Goal: Task Accomplishment & Management: Manage account settings

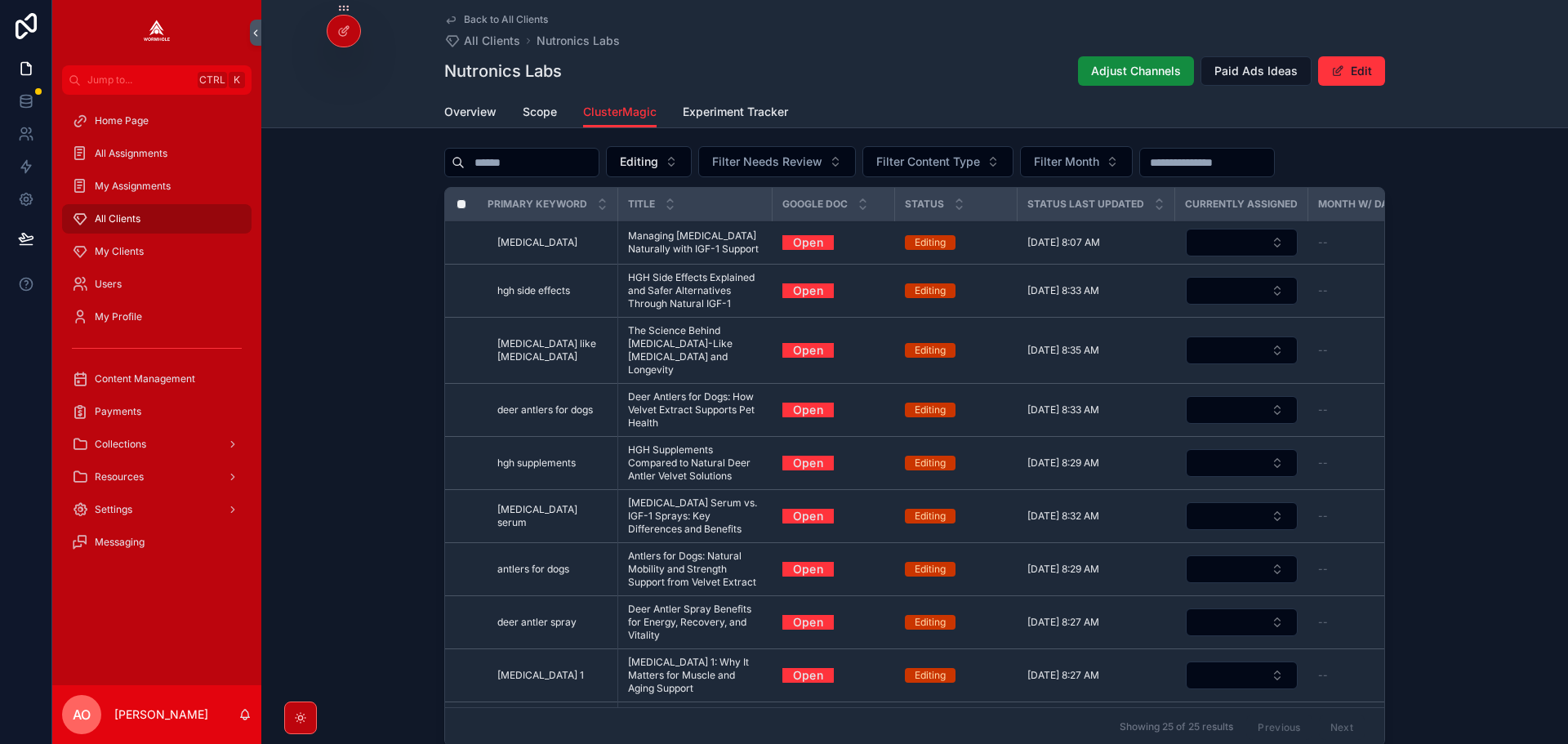
scroll to position [610, 0]
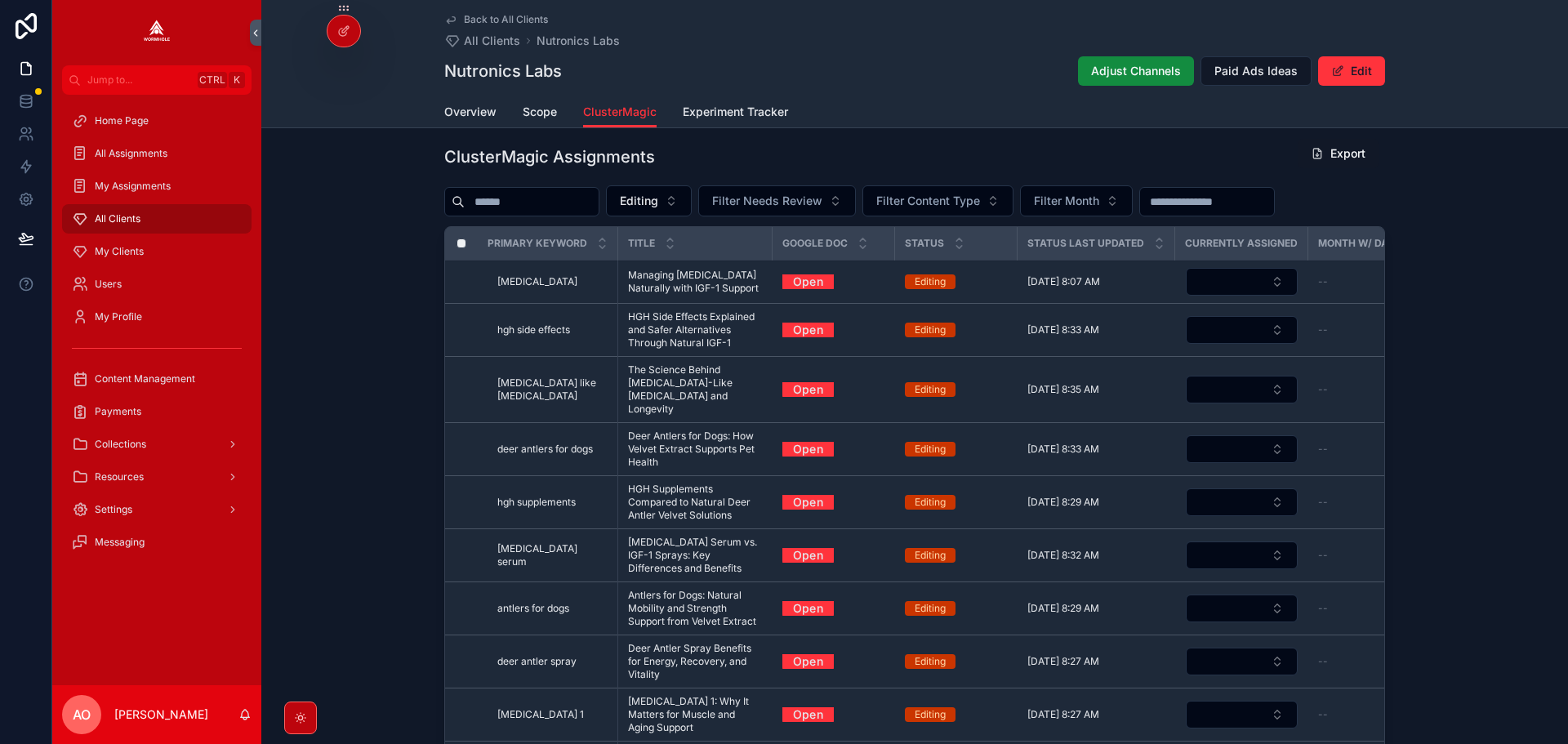
click at [674, 188] on button "Editing" at bounding box center [648, 200] width 85 height 31
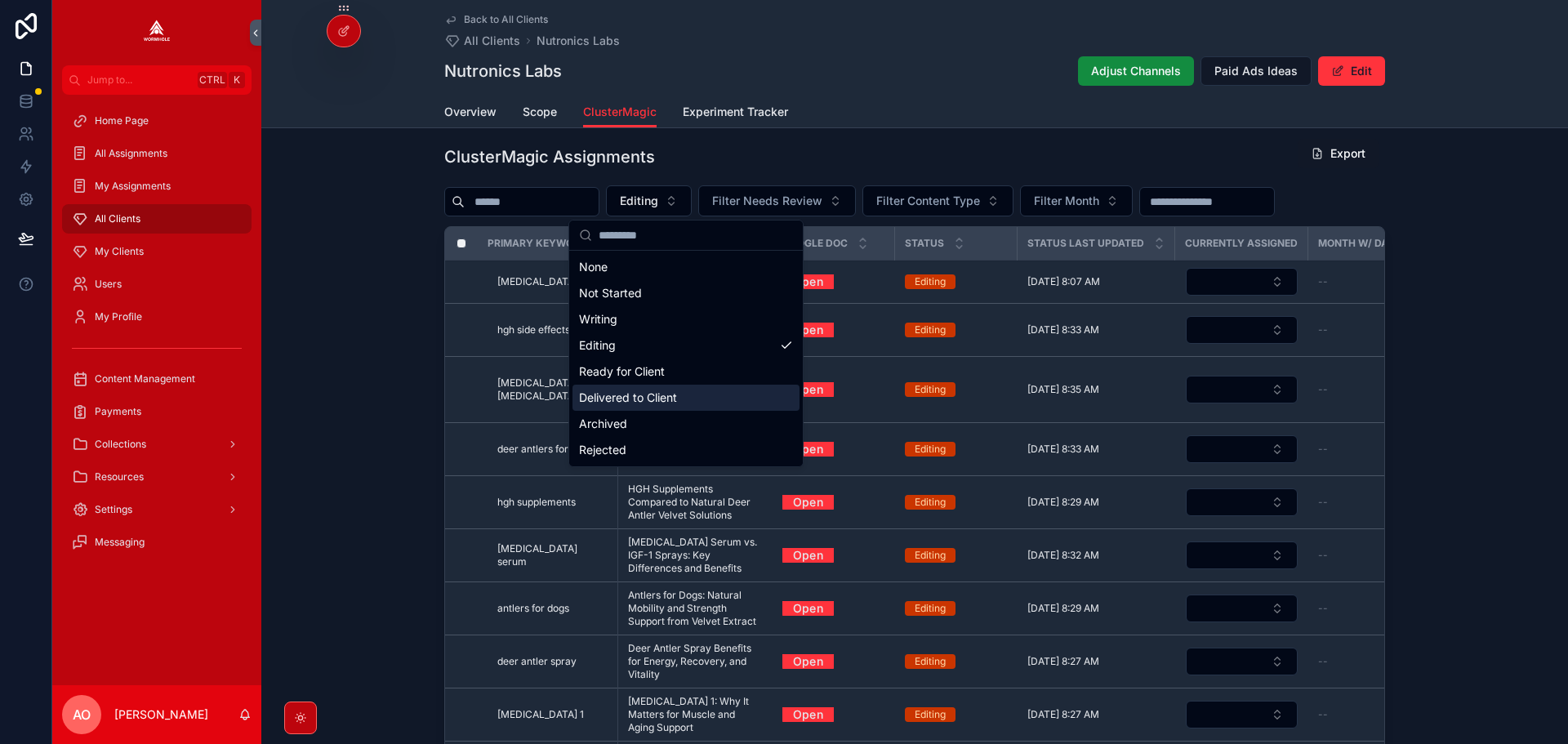
click at [669, 389] on div "Delivered to Client" at bounding box center [685, 397] width 227 height 26
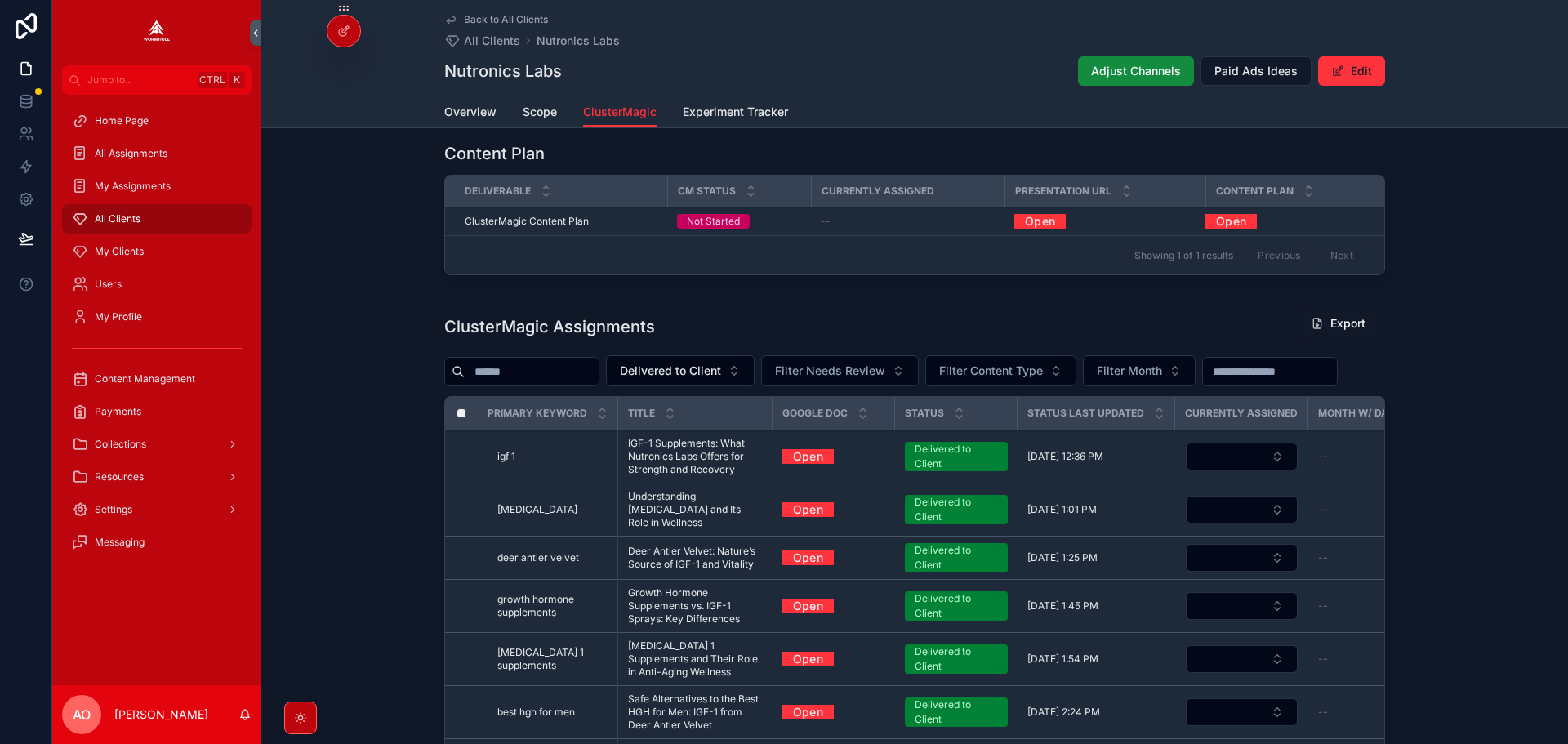
scroll to position [565, 0]
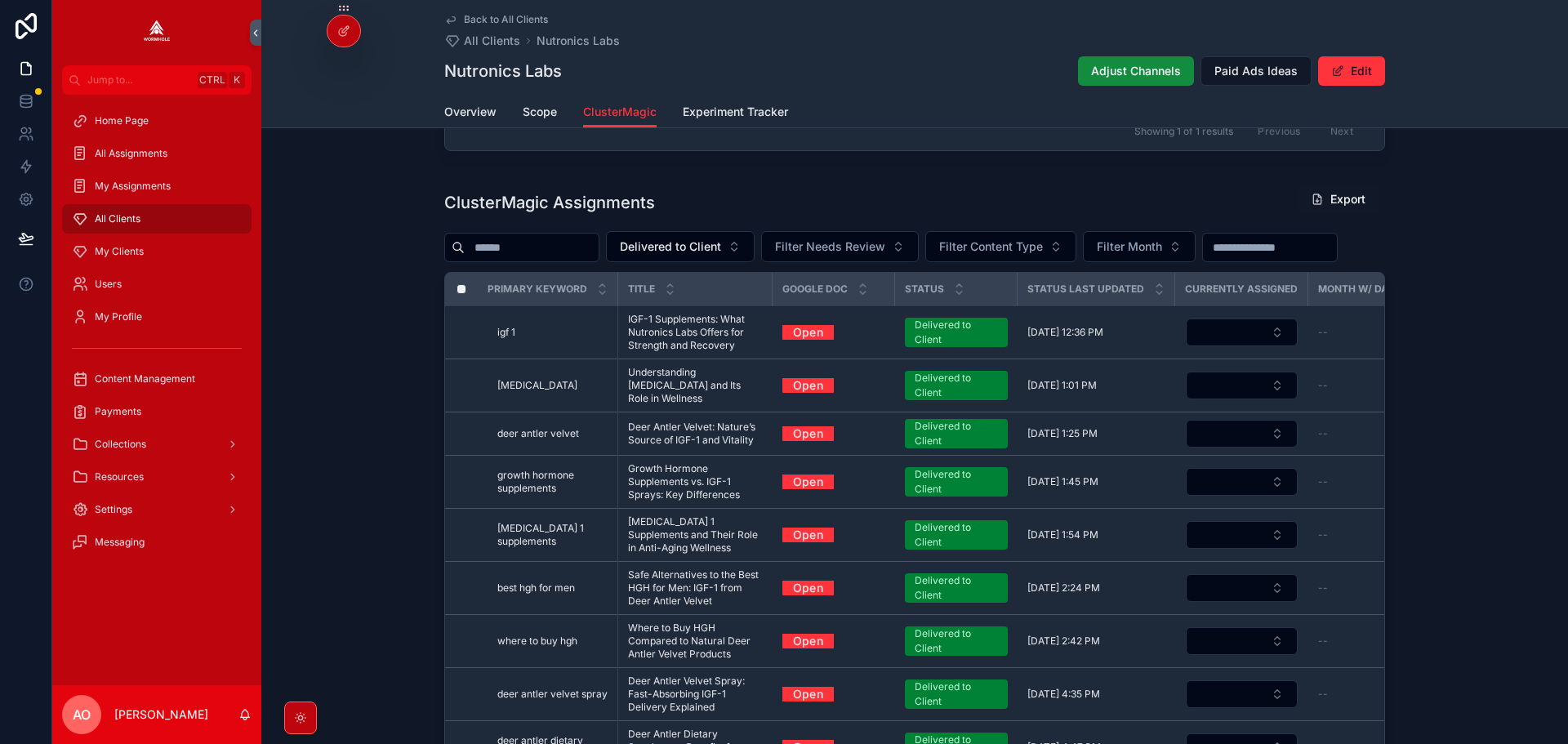
click at [810, 345] on link "Open" at bounding box center [808, 332] width 52 height 25
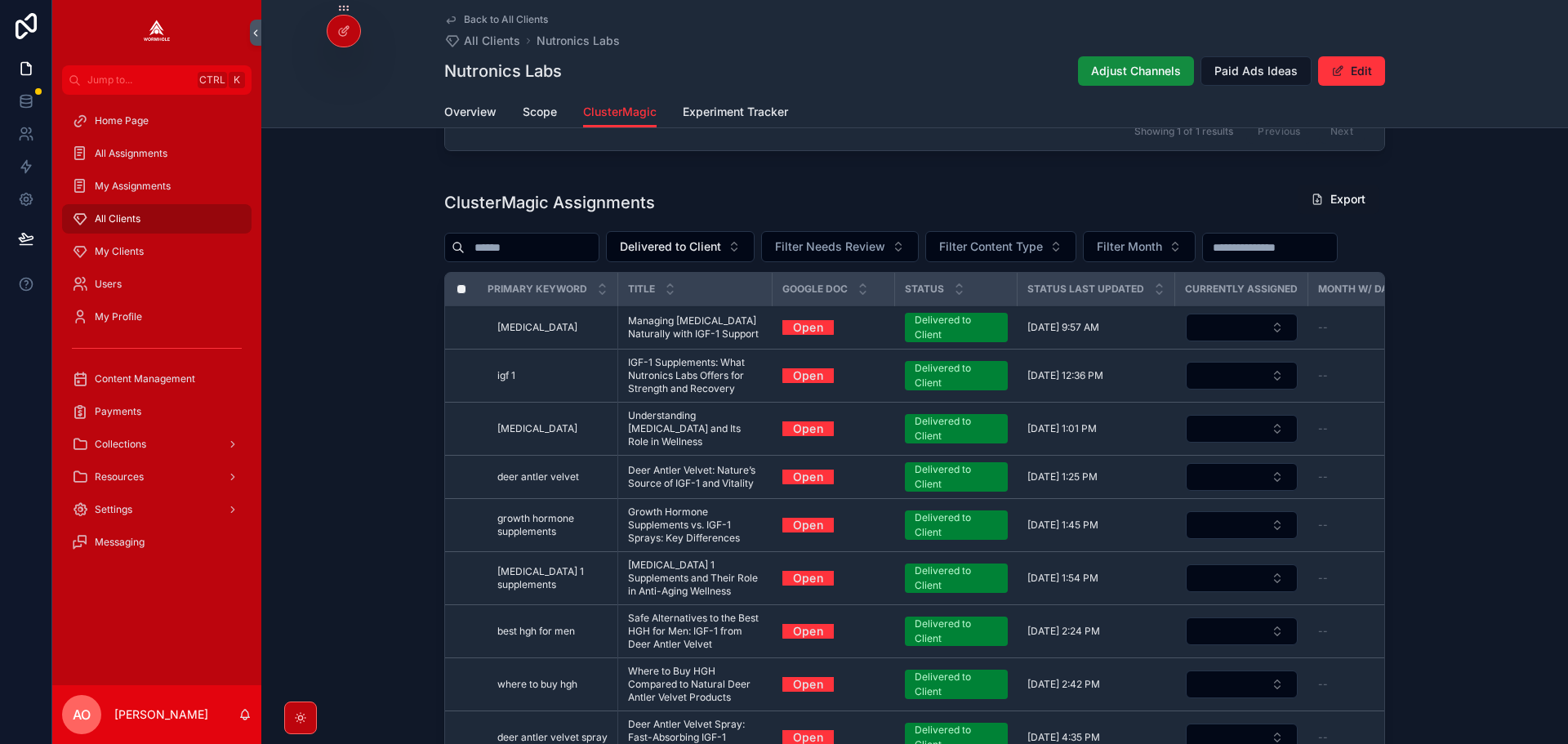
drag, startPoint x: 745, startPoint y: 367, endPoint x: 676, endPoint y: 367, distance: 69.0
click at [700, 248] on span "Delivered to Client" at bounding box center [671, 246] width 102 height 16
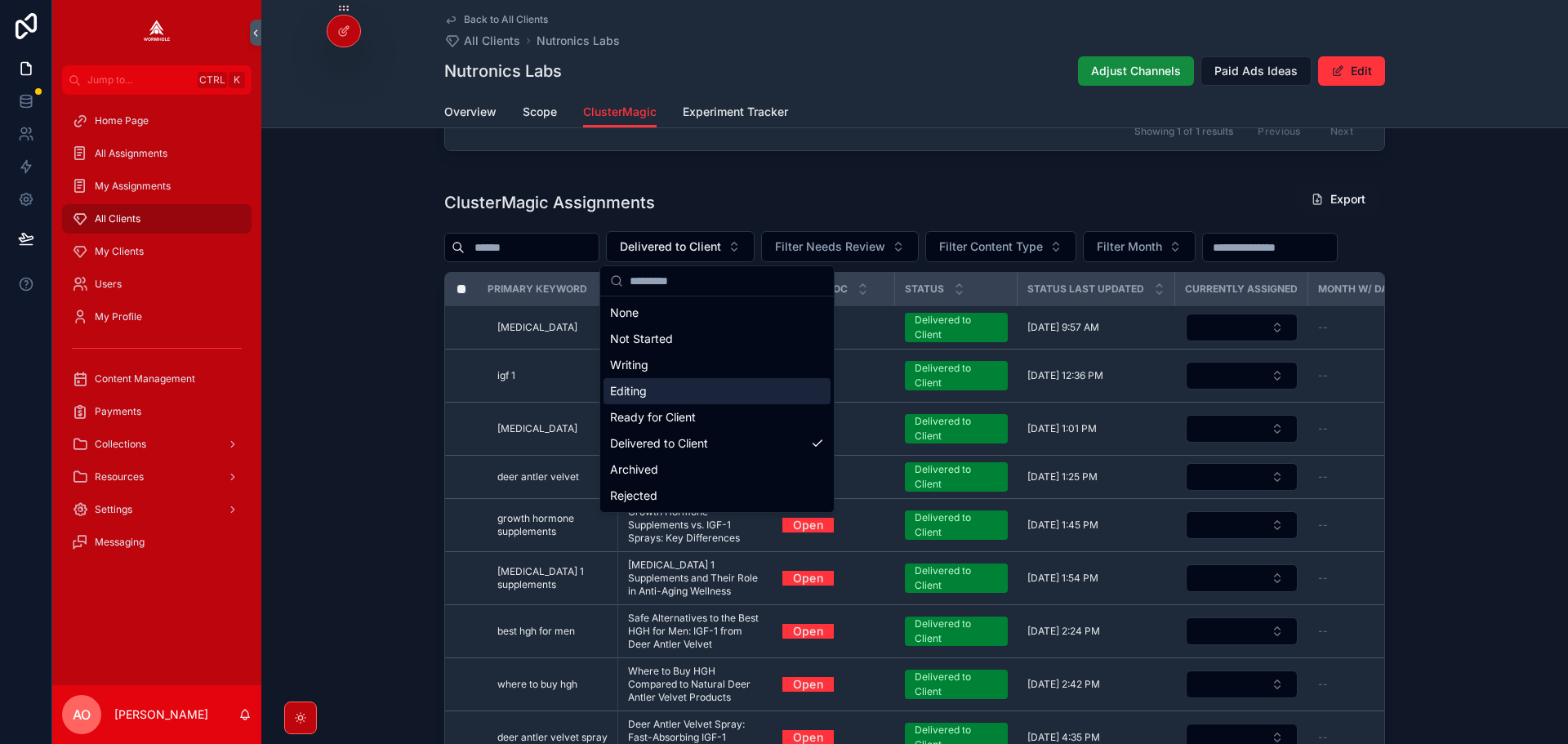
click at [665, 390] on div "Editing" at bounding box center [717, 390] width 227 height 26
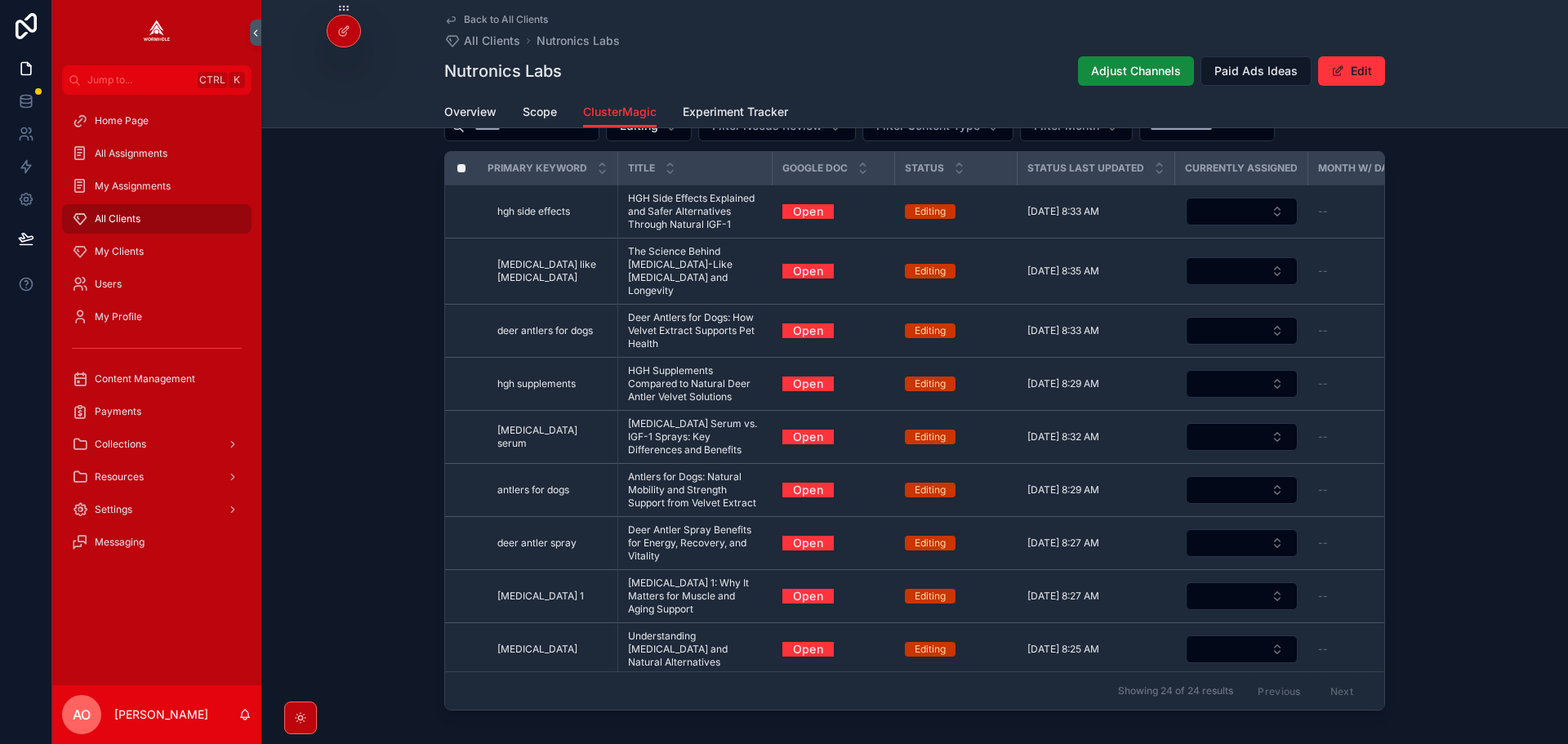
scroll to position [646, 0]
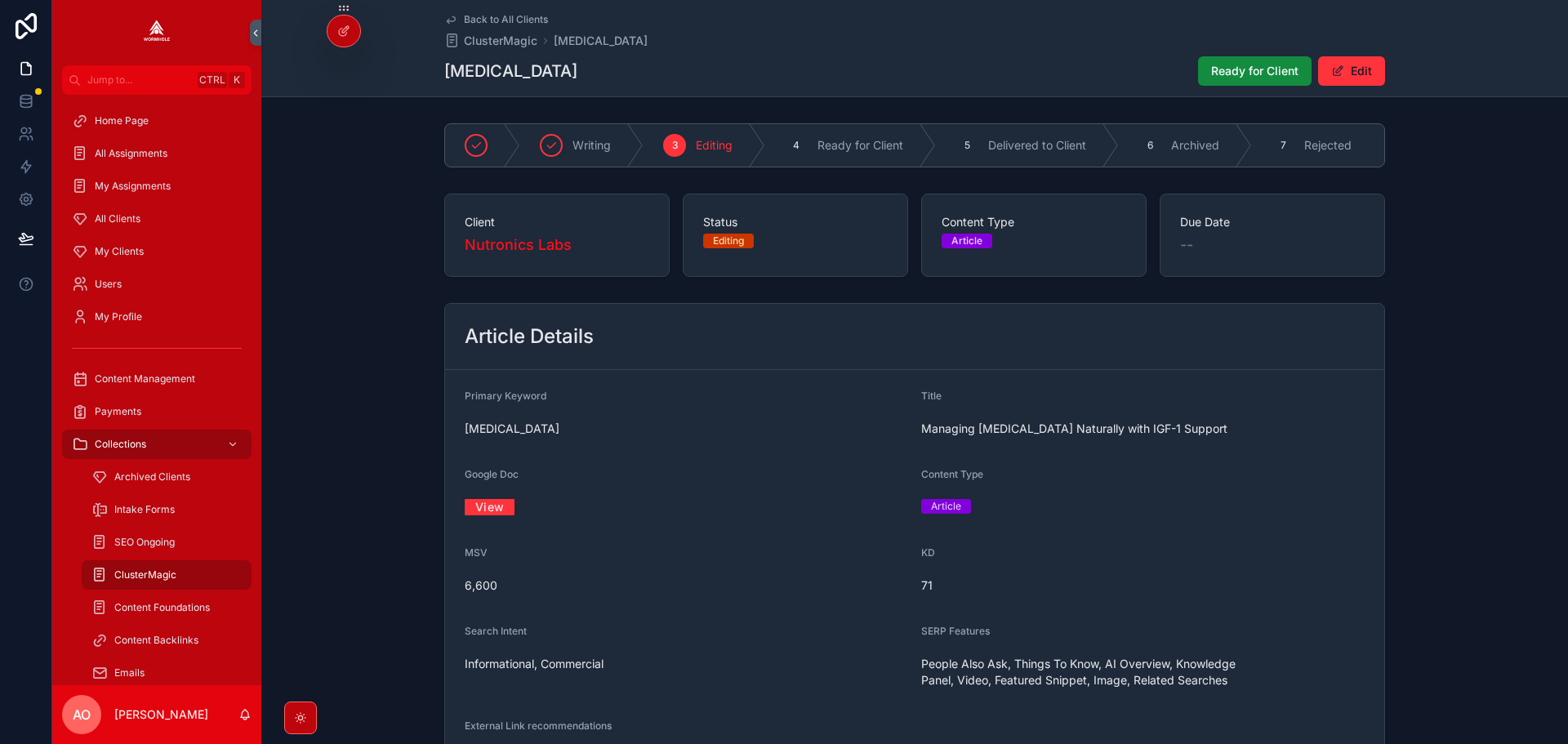
click at [492, 512] on link "View" at bounding box center [490, 506] width 50 height 25
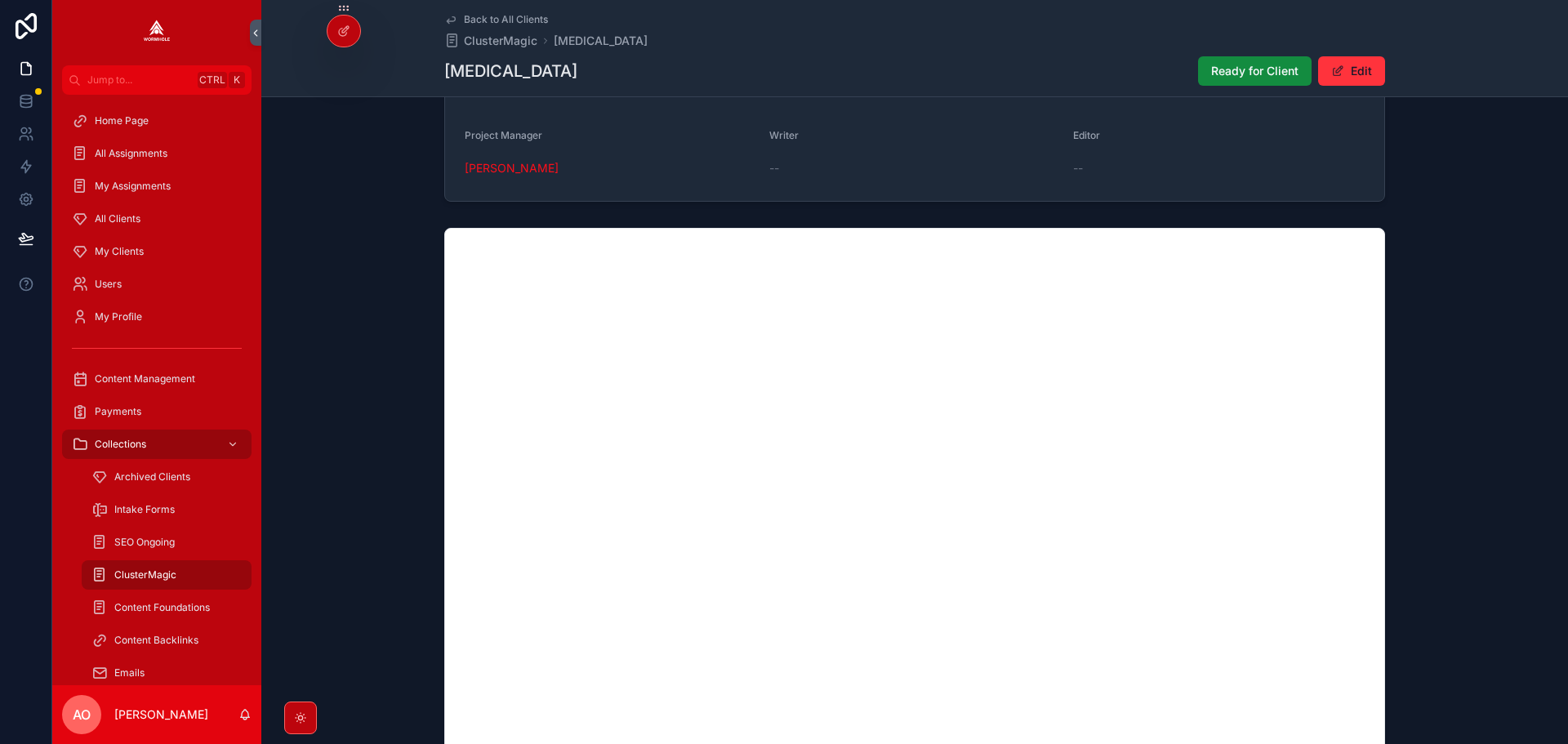
click at [1253, 54] on div "Back to All Clients ClusterMagic growth hormone deficiency growth hormone defic…" at bounding box center [913, 48] width 940 height 97
click at [1248, 63] on span "Ready for Client" at bounding box center [1254, 71] width 87 height 16
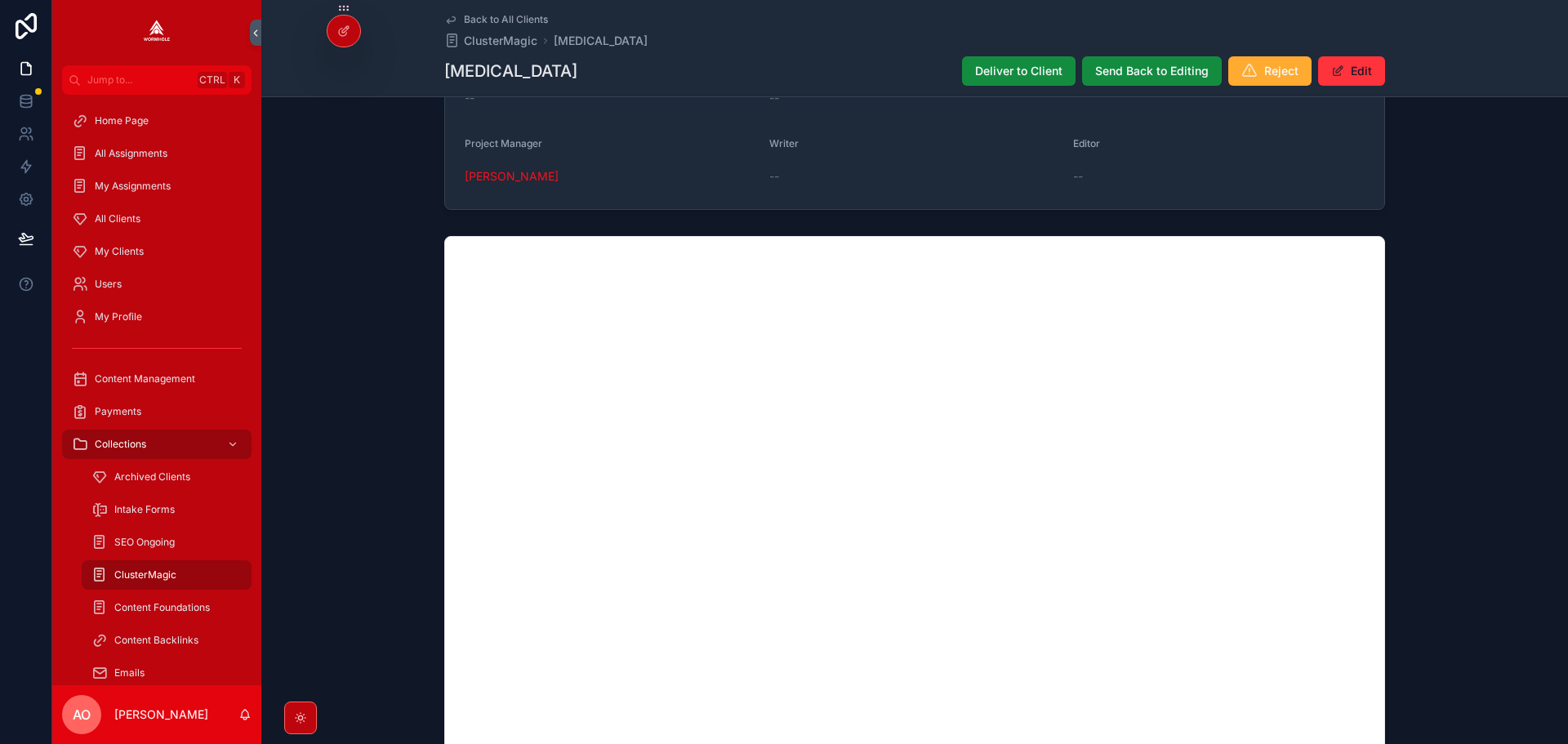
click at [989, 73] on span "Deliver to Client" at bounding box center [1018, 71] width 87 height 16
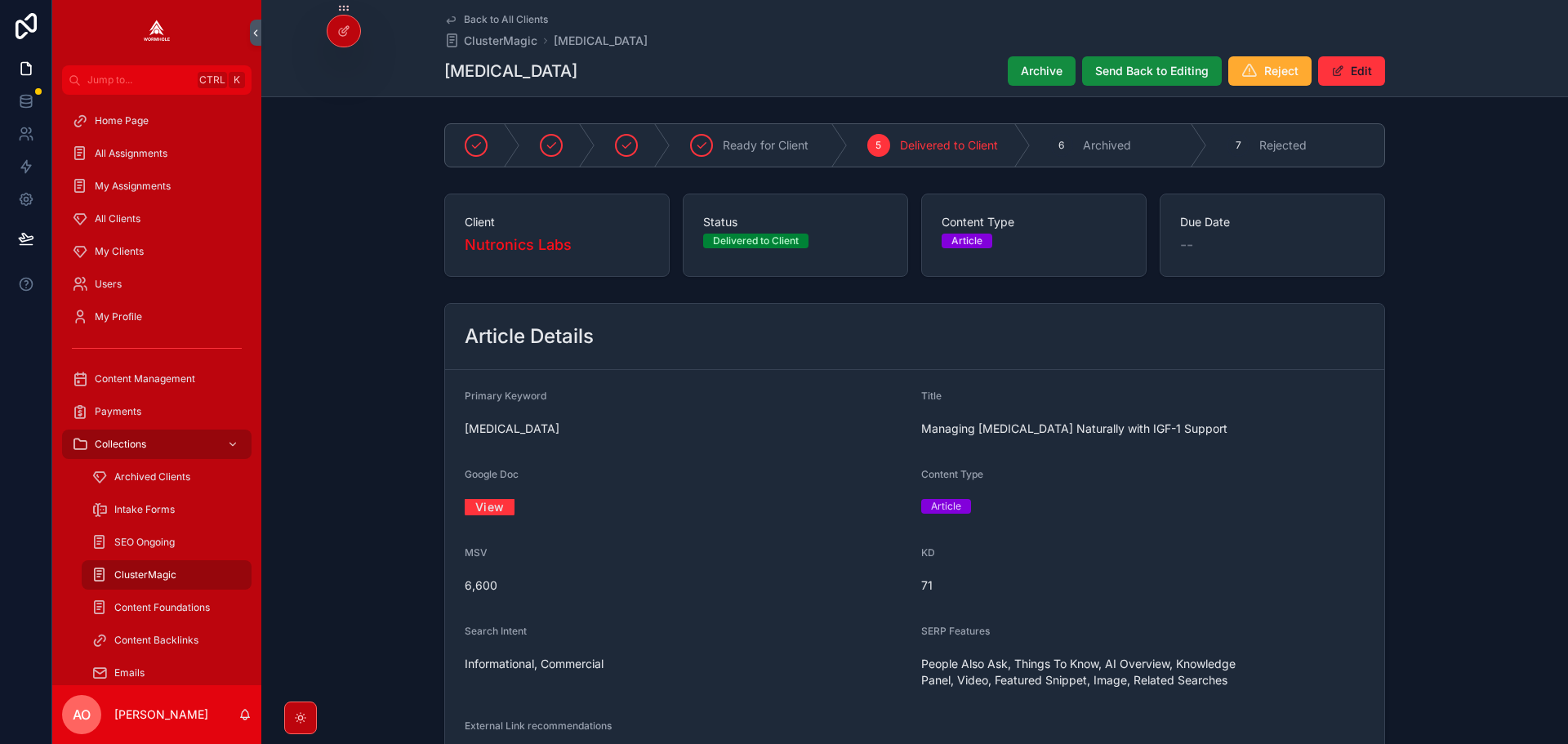
click at [490, 510] on link "View" at bounding box center [490, 506] width 50 height 25
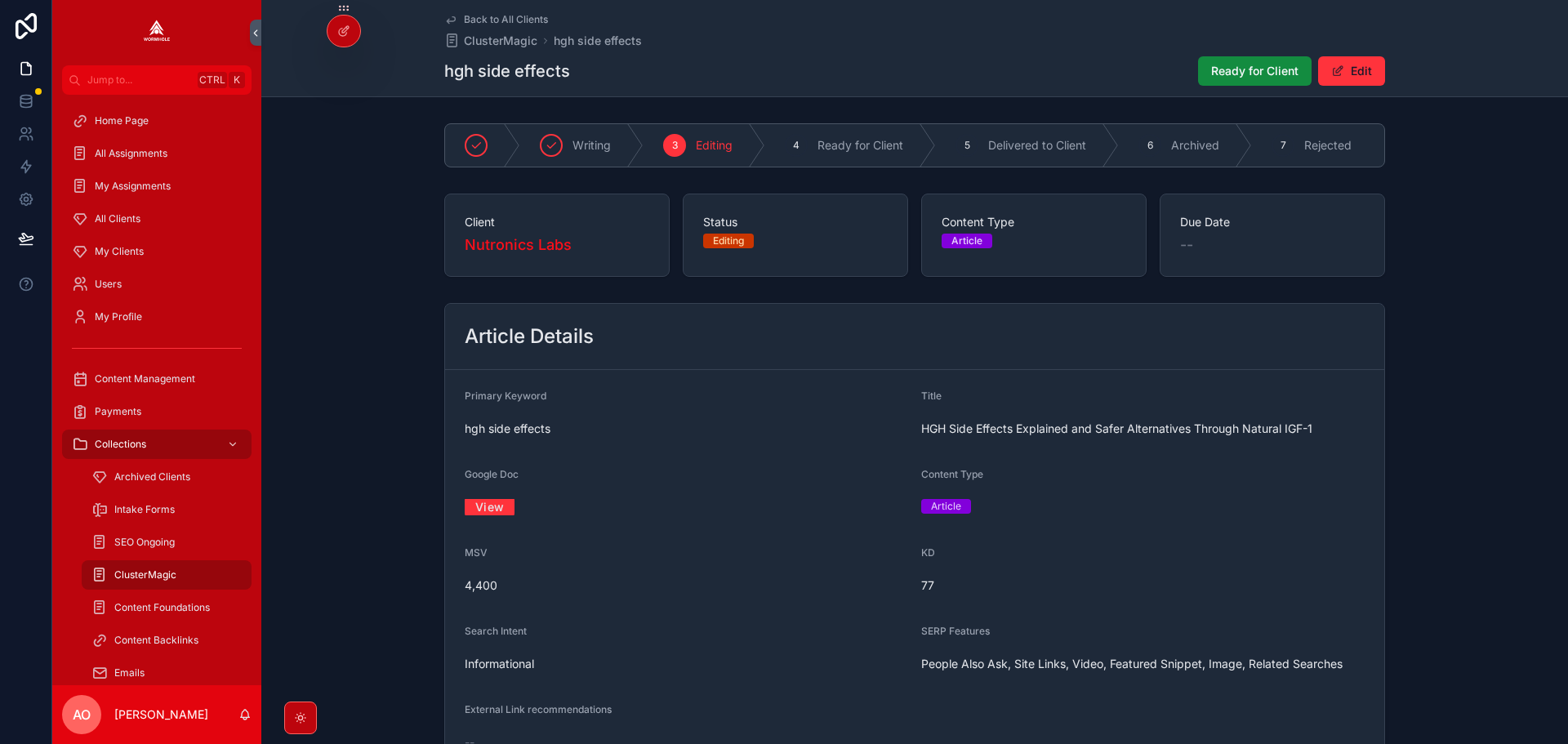
click at [488, 513] on link "View" at bounding box center [490, 506] width 50 height 25
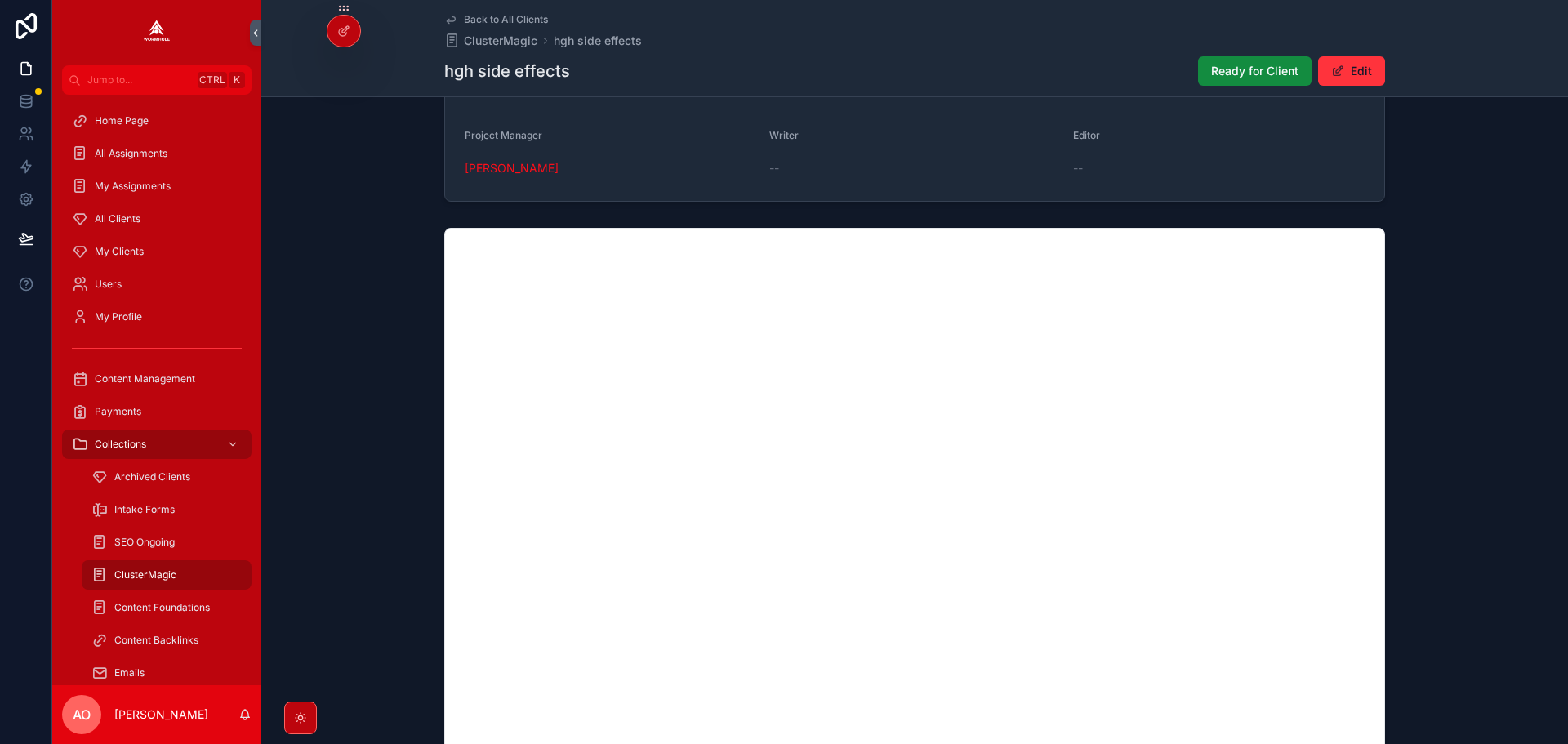
click at [1269, 74] on span "Ready for Client" at bounding box center [1254, 71] width 87 height 16
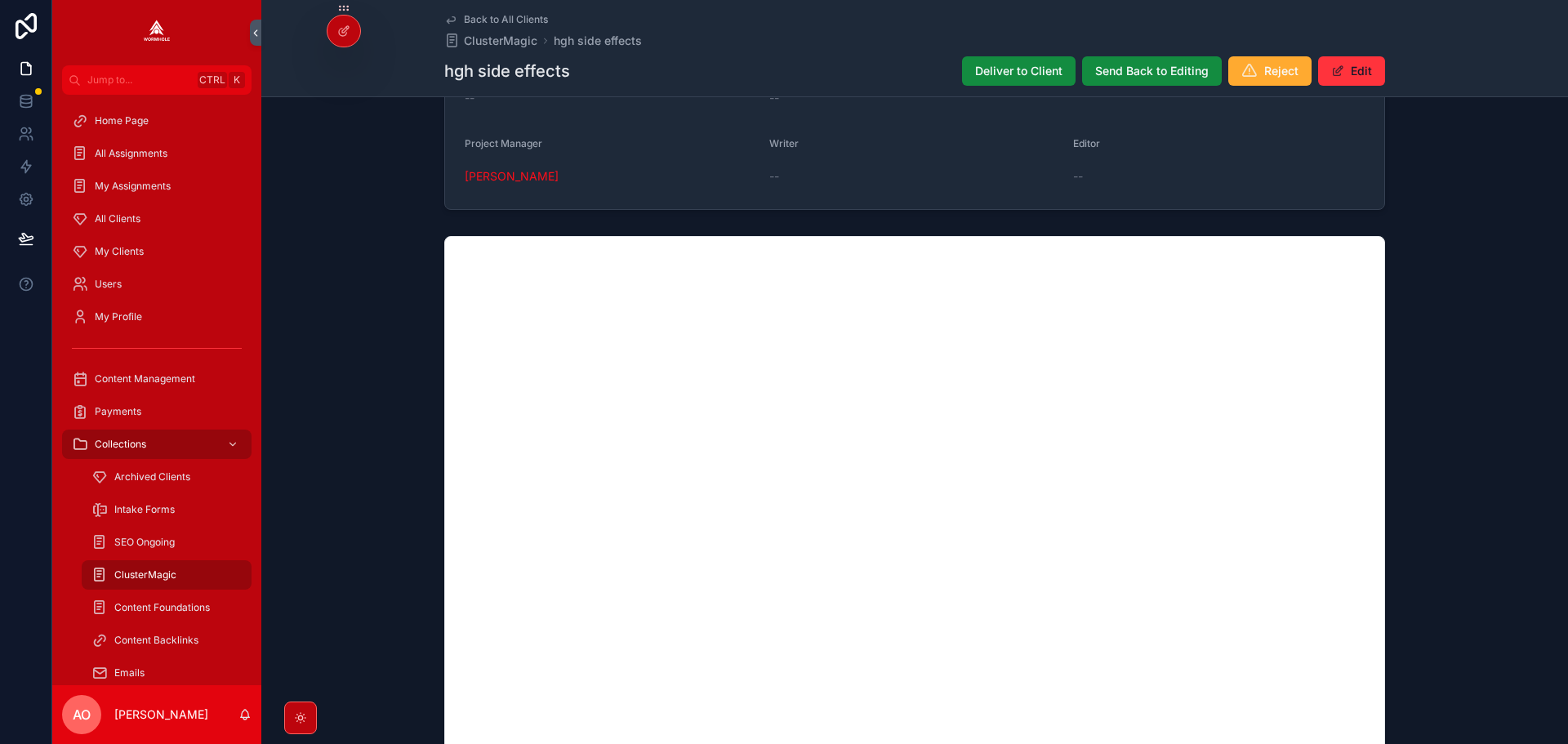
click at [1005, 64] on span "Deliver to Client" at bounding box center [1018, 71] width 87 height 16
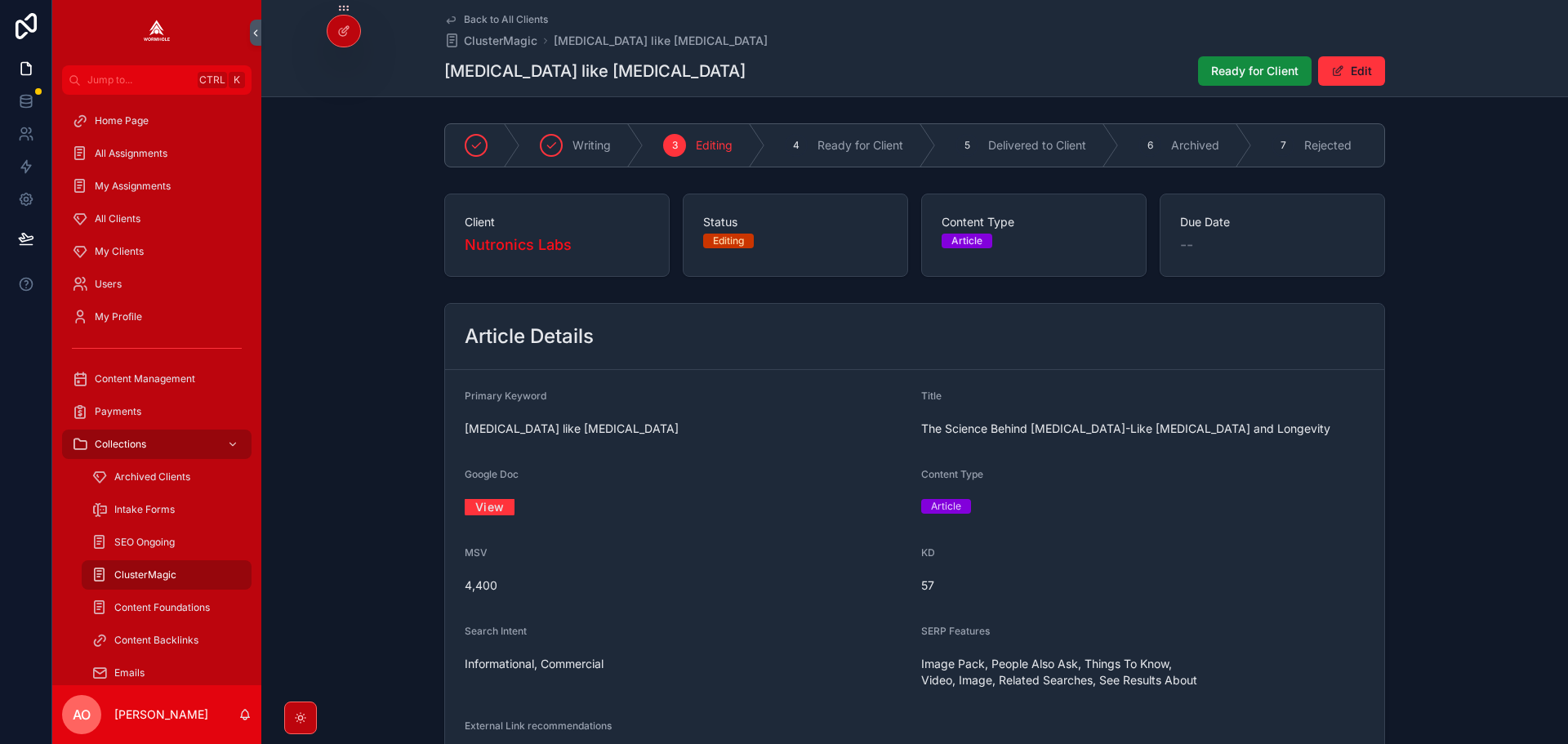
click at [482, 515] on link "View" at bounding box center [490, 506] width 50 height 25
click at [493, 509] on link "View" at bounding box center [490, 506] width 50 height 25
click at [1228, 78] on span "Ready for Client" at bounding box center [1254, 71] width 87 height 16
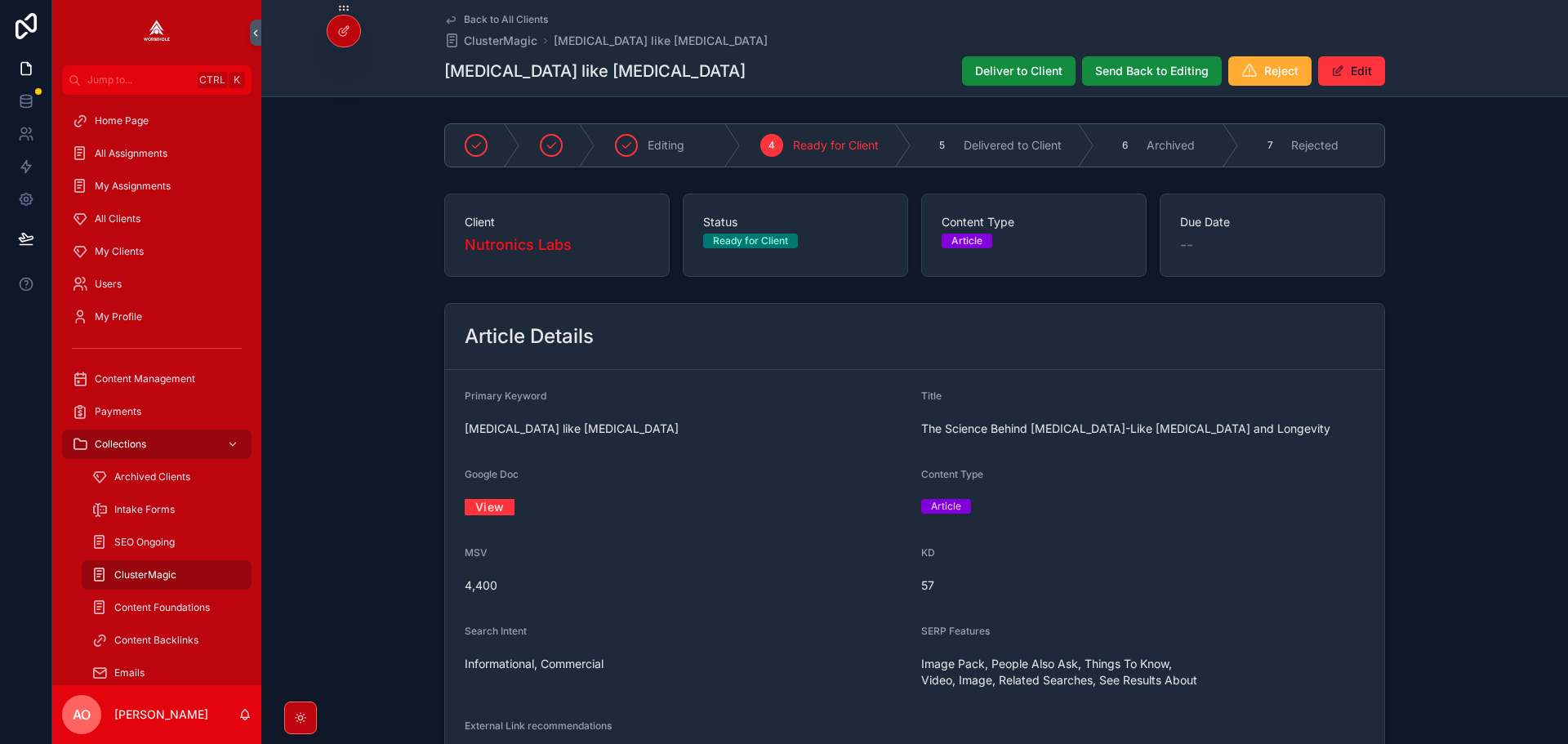
click at [1062, 72] on button "Deliver to Client" at bounding box center [1019, 71] width 113 height 30
